Goal: Task Accomplishment & Management: Complete application form

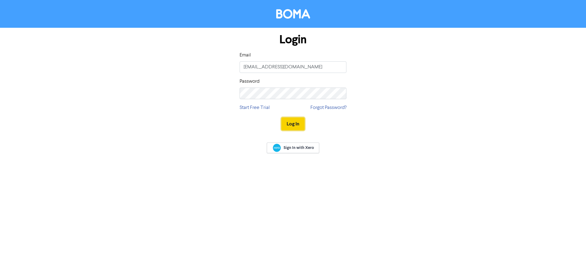
drag, startPoint x: 0, startPoint y: 0, endPoint x: 296, endPoint y: 125, distance: 321.2
click at [296, 125] on button "Log In" at bounding box center [292, 124] width 23 height 13
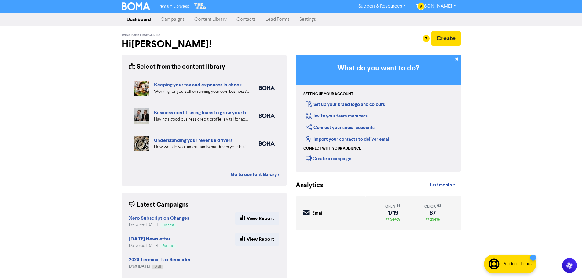
click at [245, 21] on link "Contacts" at bounding box center [245, 19] width 29 height 12
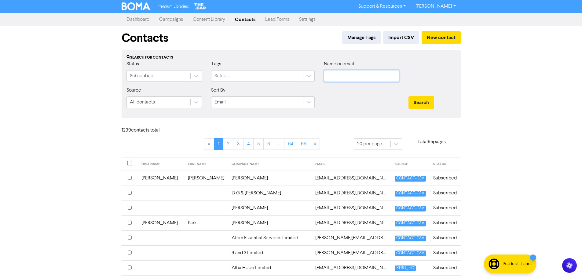
click at [347, 72] on input "text" at bounding box center [361, 76] width 75 height 12
type input "[PERSON_NAME]"
click at [408, 96] on button "Search" at bounding box center [421, 102] width 26 height 13
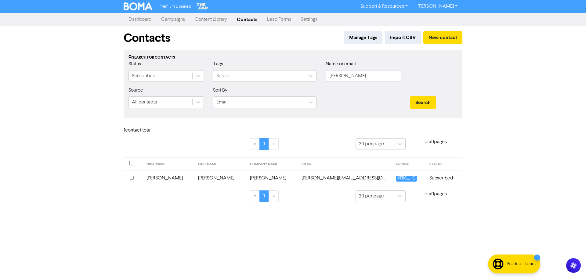
click at [309, 179] on td "[PERSON_NAME][EMAIL_ADDRESS][DOMAIN_NAME]" at bounding box center [345, 178] width 94 height 15
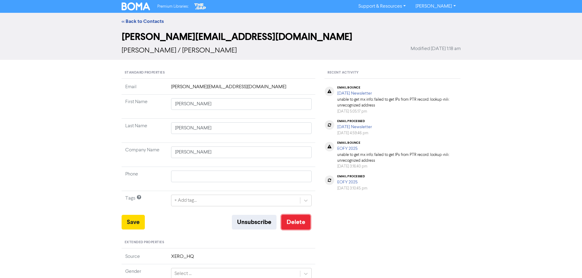
click at [298, 223] on button "Delete" at bounding box center [295, 222] width 29 height 15
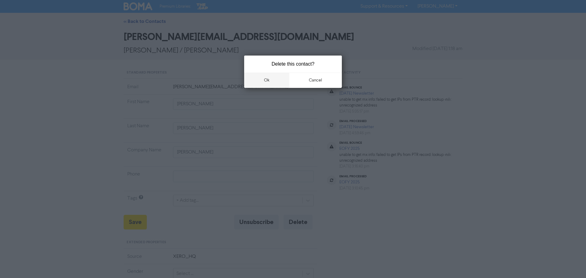
click at [268, 82] on button "ok" at bounding box center [266, 80] width 45 height 15
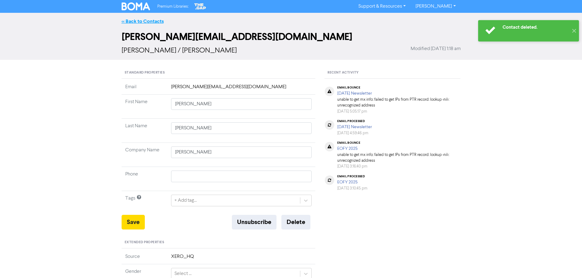
click at [140, 23] on link "<< Back to Contacts" at bounding box center [143, 21] width 42 height 6
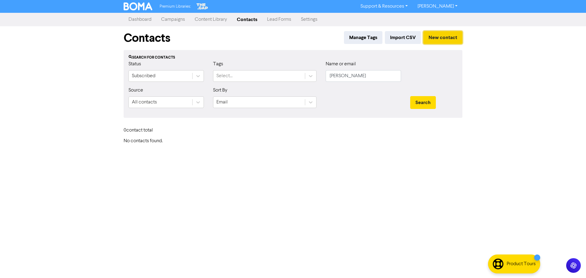
click at [443, 41] on button "New contact" at bounding box center [442, 37] width 39 height 13
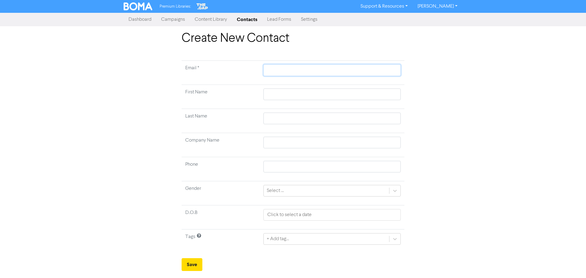
click at [288, 66] on input "text" at bounding box center [331, 70] width 137 height 12
paste input "[PERSON_NAME]"
type input "[PERSON_NAME]"
drag, startPoint x: 306, startPoint y: 69, endPoint x: 286, endPoint y: 69, distance: 19.5
click at [286, 69] on input "[PERSON_NAME]" at bounding box center [331, 70] width 137 height 12
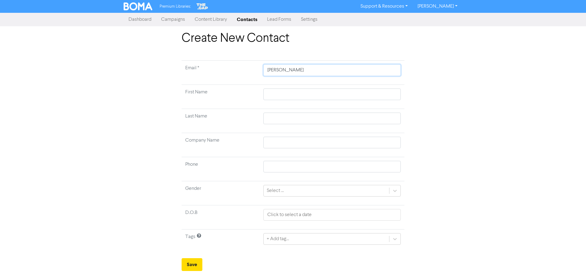
type input "[PERSON_NAME]"
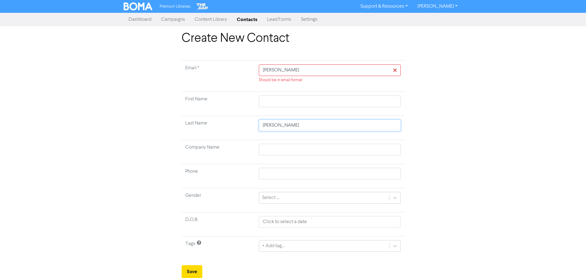
type input "[PERSON_NAME]"
drag, startPoint x: 287, startPoint y: 72, endPoint x: 263, endPoint y: 72, distance: 24.1
click at [263, 72] on input "[PERSON_NAME]" at bounding box center [330, 70] width 142 height 12
type input "[PERSON_NAME]"
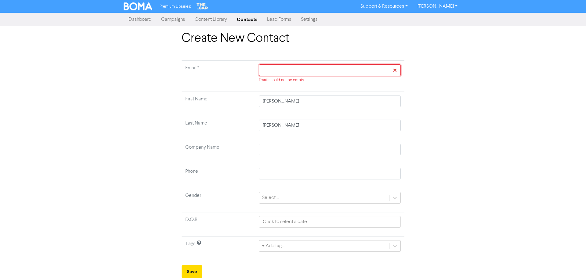
click at [273, 70] on input "text" at bounding box center [330, 70] width 142 height 12
type input "h"
type input "hi"
type input "hic"
type input "hick"
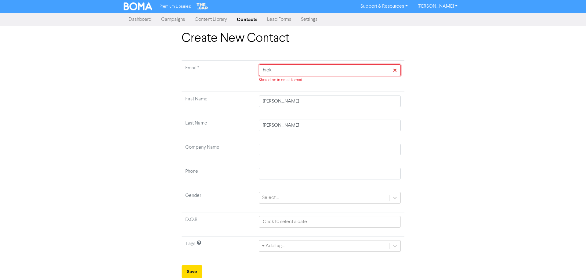
type input "[PERSON_NAME]"
type input "hickso"
type input "[PERSON_NAME]"
type input "[PERSON_NAME]@"
type input "[PERSON_NAME]@s"
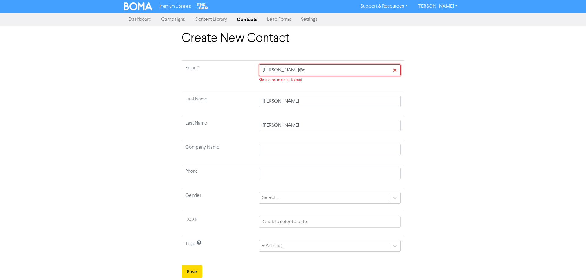
type input "[PERSON_NAME]@sn"
type input "[PERSON_NAME]@sna"
type input "[PERSON_NAME]@snap"
type input "[PERSON_NAME]@snap."
type input "[PERSON_NAME]@snap.n"
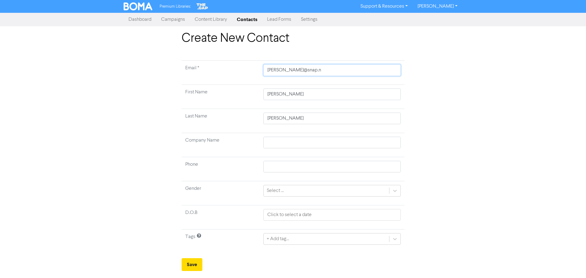
type input "[PERSON_NAME][EMAIL_ADDRESS][DOMAIN_NAME]"
type input "[PERSON_NAME][EMAIL_ADDRESS][DOMAIN_NAME]."
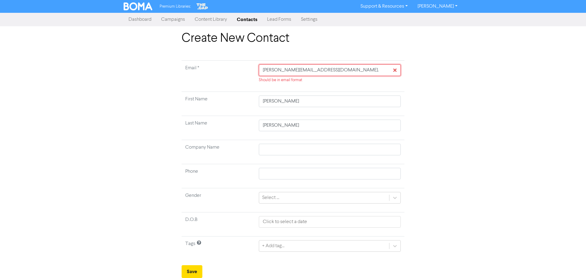
type input "[PERSON_NAME]@snap.net.n"
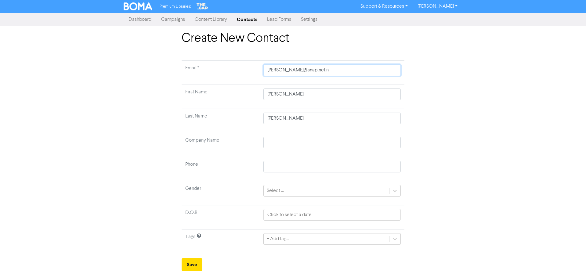
type input "[PERSON_NAME][EMAIL_ADDRESS][DOMAIN_NAME]"
click at [467, 145] on div "Create New Contact Email * [PERSON_NAME][EMAIL_ADDRESS][DOMAIN_NAME] First Name…" at bounding box center [293, 151] width 348 height 240
drag, startPoint x: 187, startPoint y: 267, endPoint x: 249, endPoint y: 252, distance: 63.6
click at [188, 267] on button "Save" at bounding box center [192, 264] width 21 height 13
